Goal: Task Accomplishment & Management: Complete application form

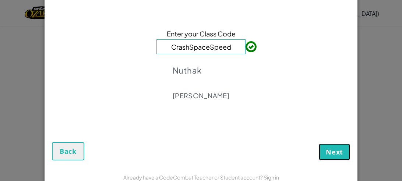
click at [336, 154] on span "Next" at bounding box center [334, 152] width 17 height 9
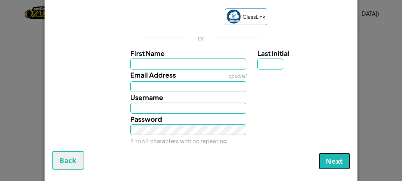
click at [340, 157] on span "Next" at bounding box center [334, 161] width 17 height 9
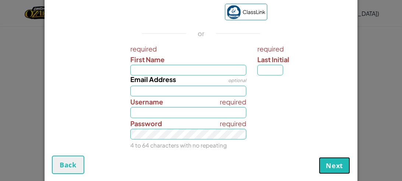
click at [333, 164] on span "Next" at bounding box center [334, 165] width 17 height 9
click at [334, 164] on span "Next" at bounding box center [334, 165] width 17 height 9
click at [68, 159] on button "Back" at bounding box center [68, 165] width 32 height 18
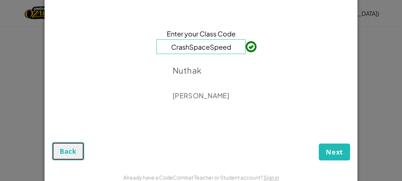
click at [70, 159] on button "Back" at bounding box center [68, 151] width 32 height 18
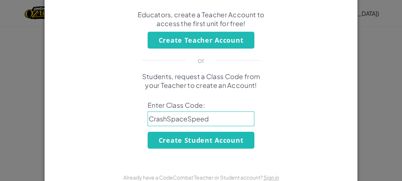
click at [58, 147] on div "Students, request a Class Code from your Teacher to create an Account! Enter Cl…" at bounding box center [201, 110] width 298 height 77
click at [219, 146] on button "Create Student Account" at bounding box center [201, 140] width 107 height 17
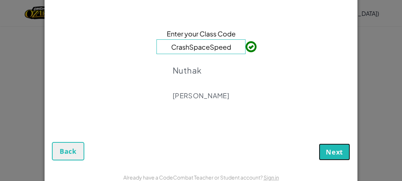
click at [327, 159] on button "Next" at bounding box center [334, 151] width 31 height 17
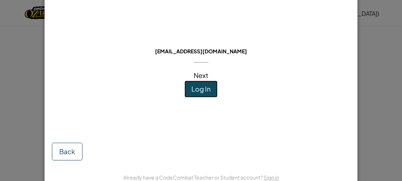
click at [216, 91] on button "Log In" at bounding box center [200, 89] width 33 height 17
